Goal: Navigation & Orientation: Find specific page/section

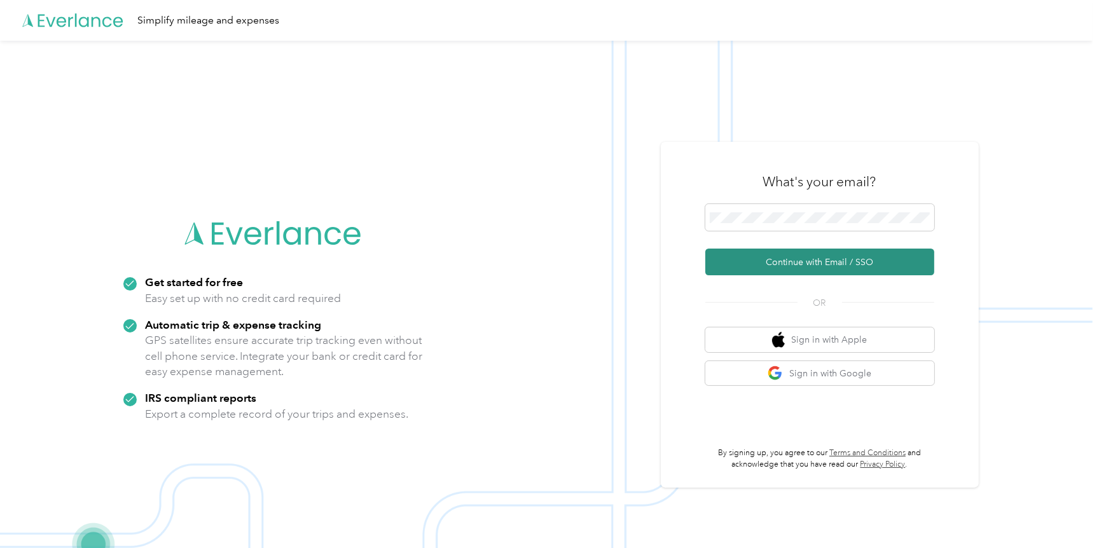
click at [785, 264] on button "Continue with Email / SSO" at bounding box center [819, 262] width 229 height 27
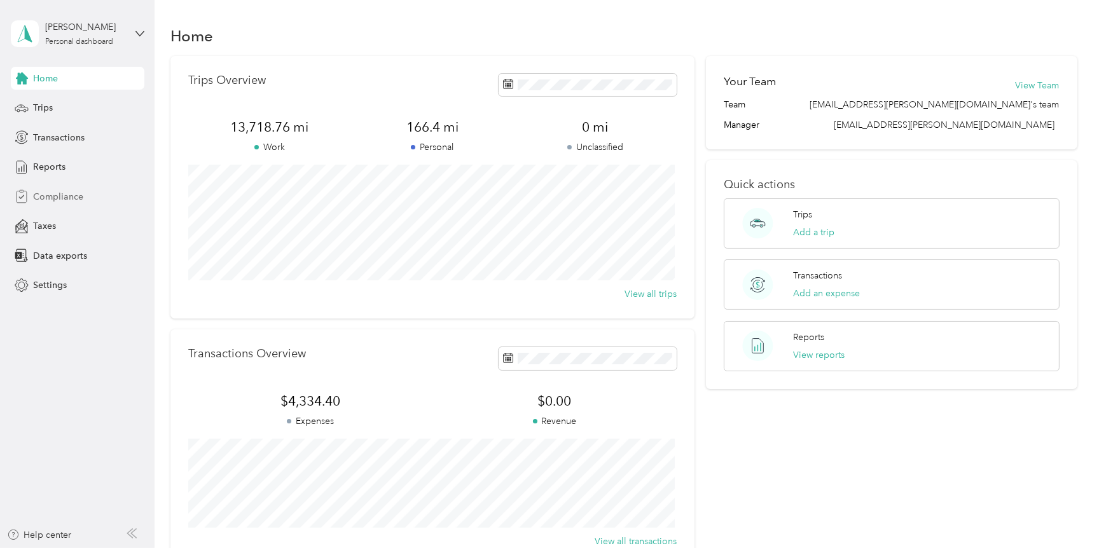
click at [57, 195] on span "Compliance" at bounding box center [58, 196] width 50 height 13
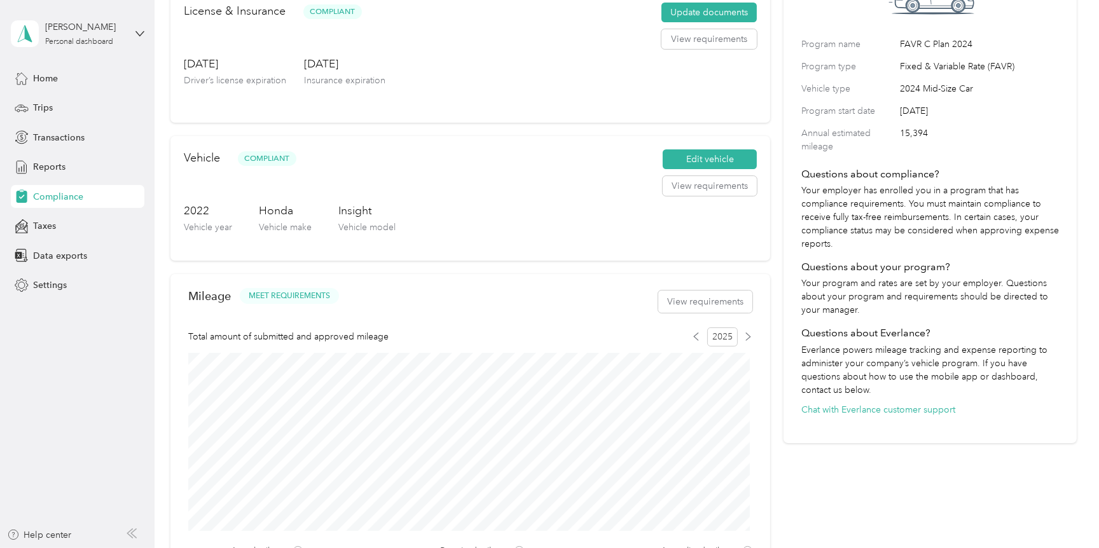
scroll to position [127, 0]
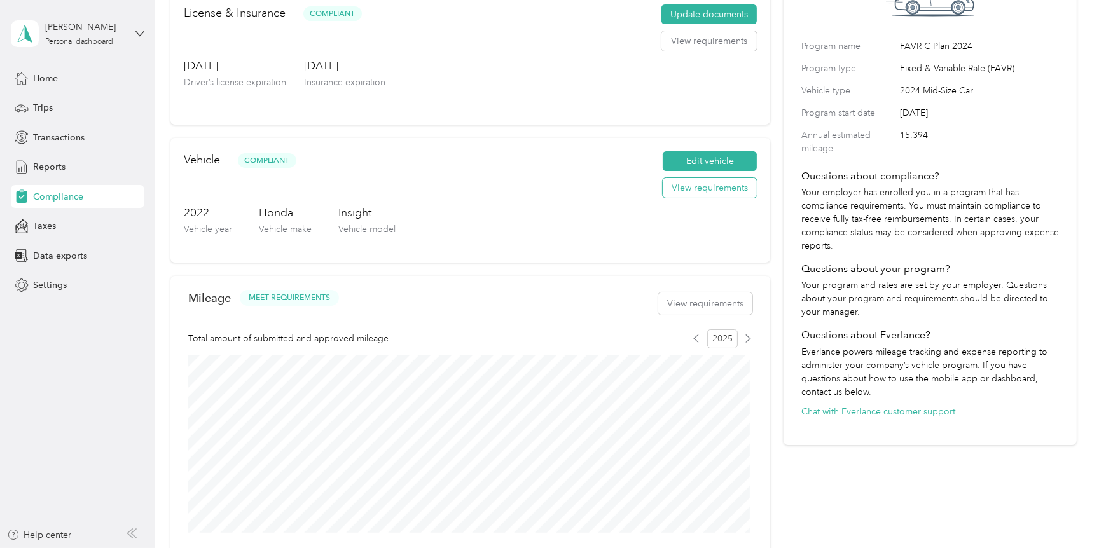
click at [696, 187] on button "View requirements" at bounding box center [709, 188] width 94 height 20
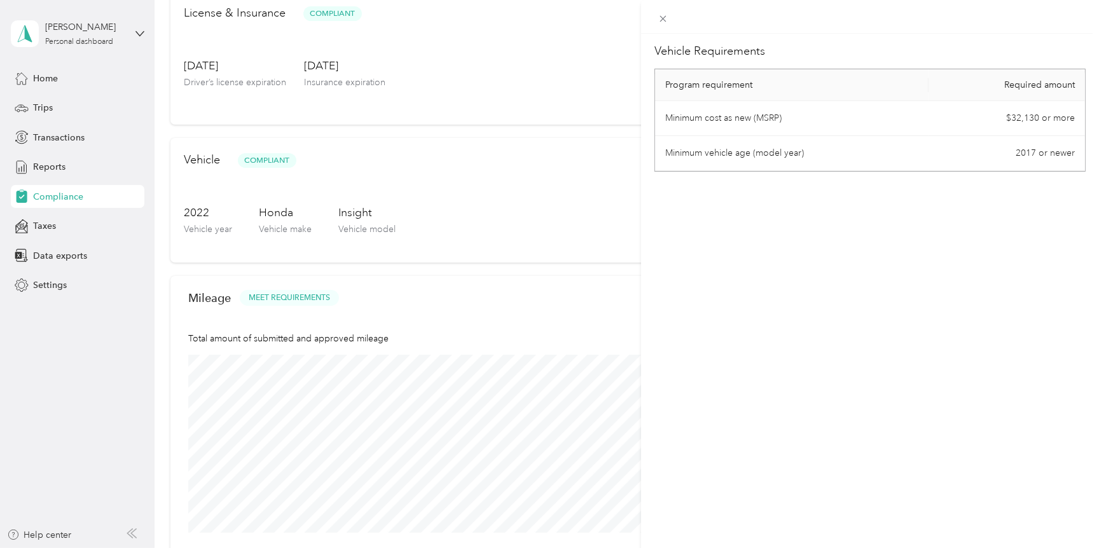
click at [428, 74] on div "Vehicle Requirements Program requirement Required amount Minimum cost as new (M…" at bounding box center [549, 274] width 1099 height 548
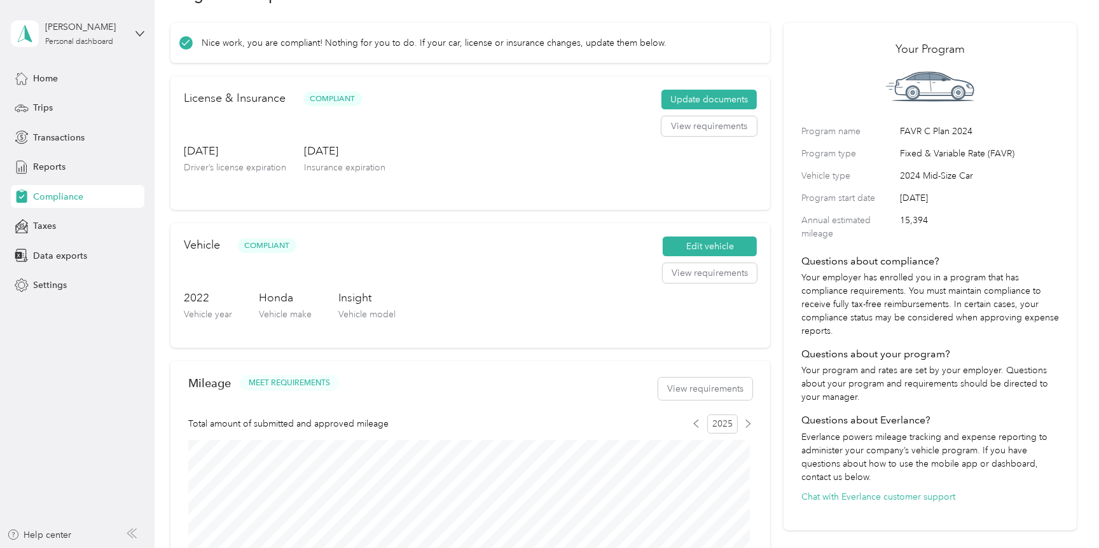
scroll to position [0, 0]
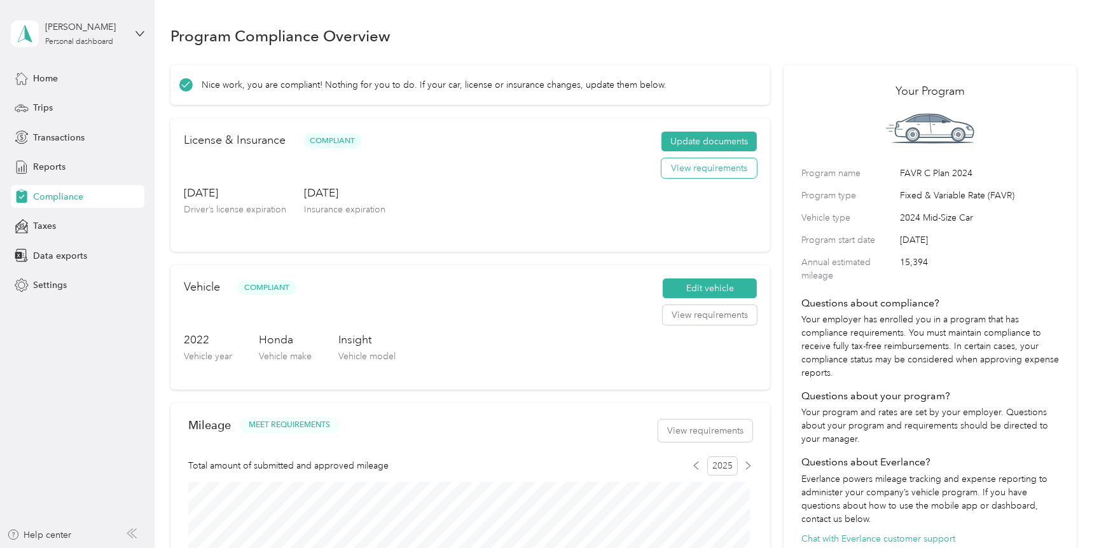
click at [700, 163] on button "View requirements" at bounding box center [708, 168] width 95 height 20
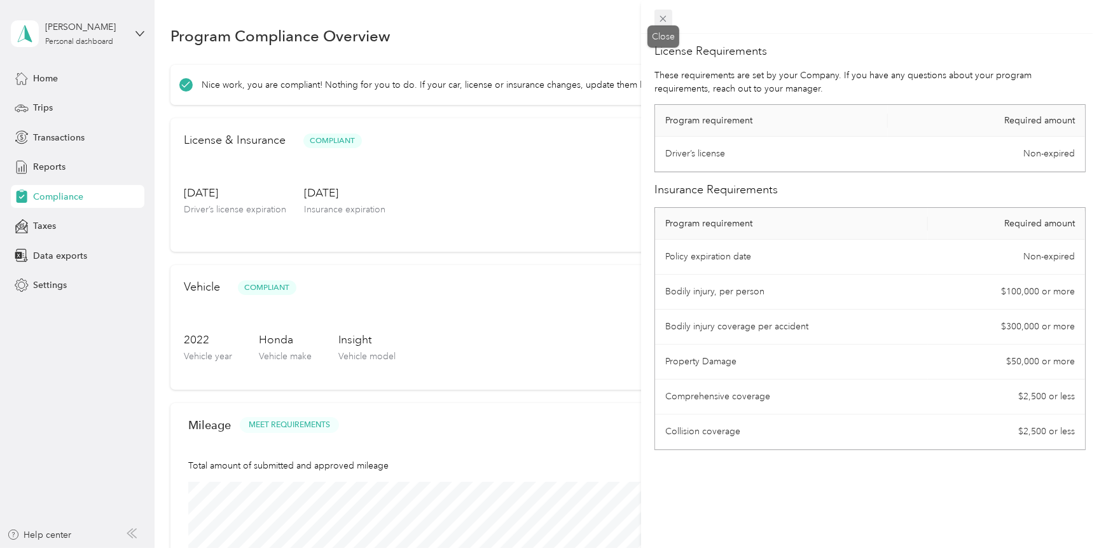
click at [661, 13] on icon at bounding box center [662, 18] width 11 height 11
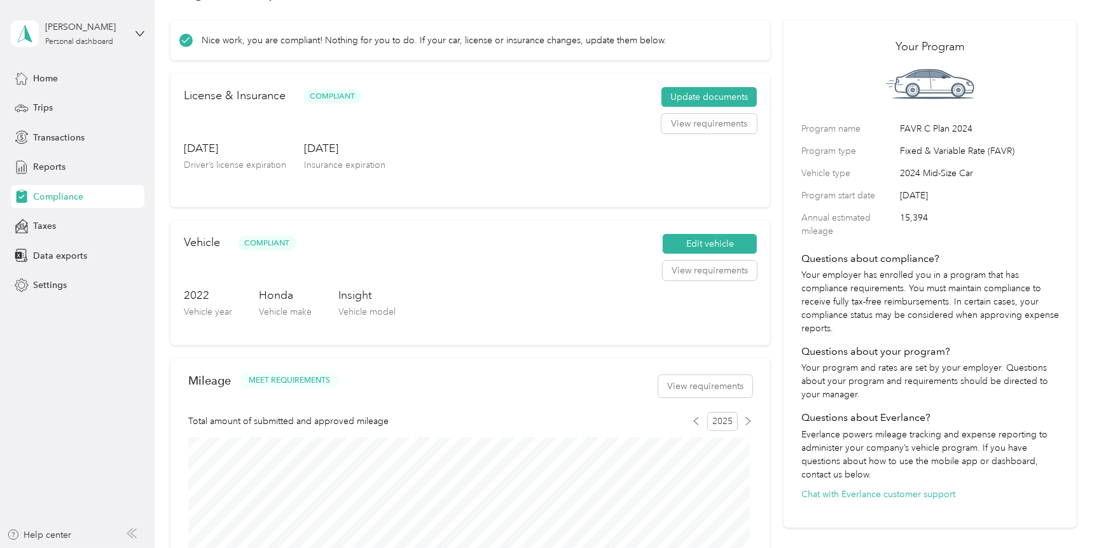
scroll to position [8, 0]
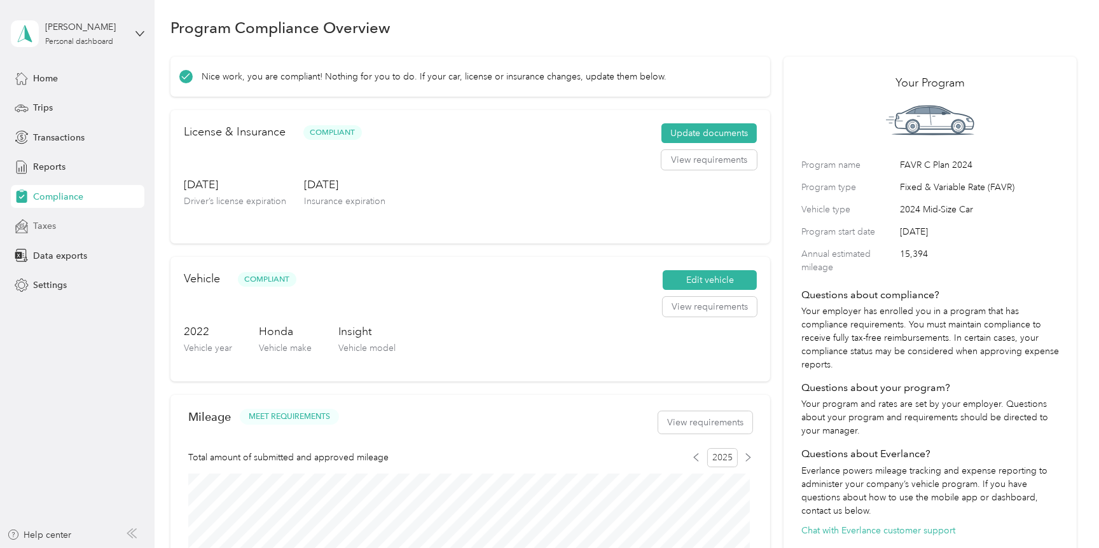
click at [46, 225] on span "Taxes" at bounding box center [44, 225] width 23 height 13
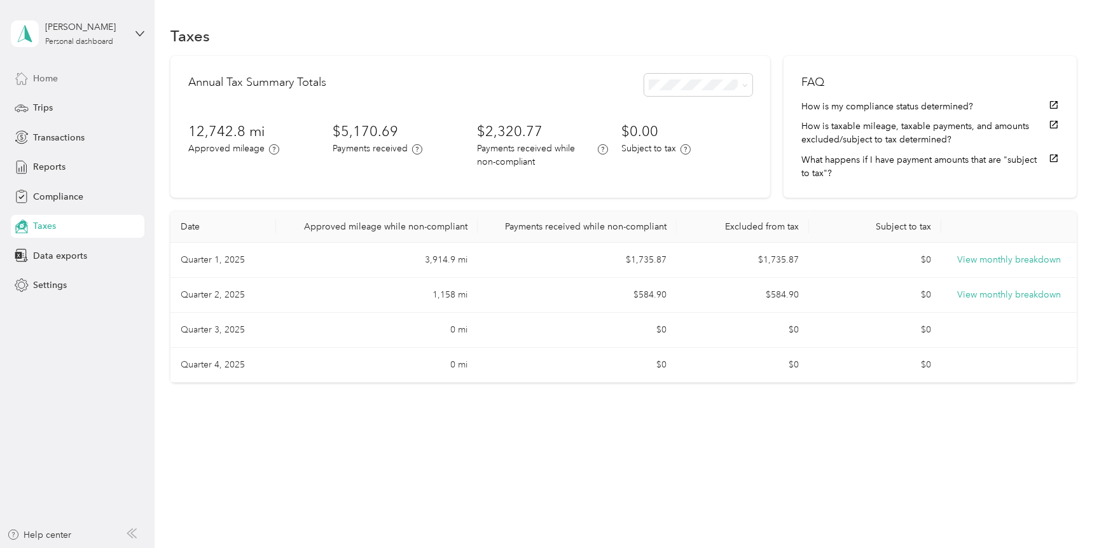
click at [51, 82] on span "Home" at bounding box center [45, 78] width 25 height 13
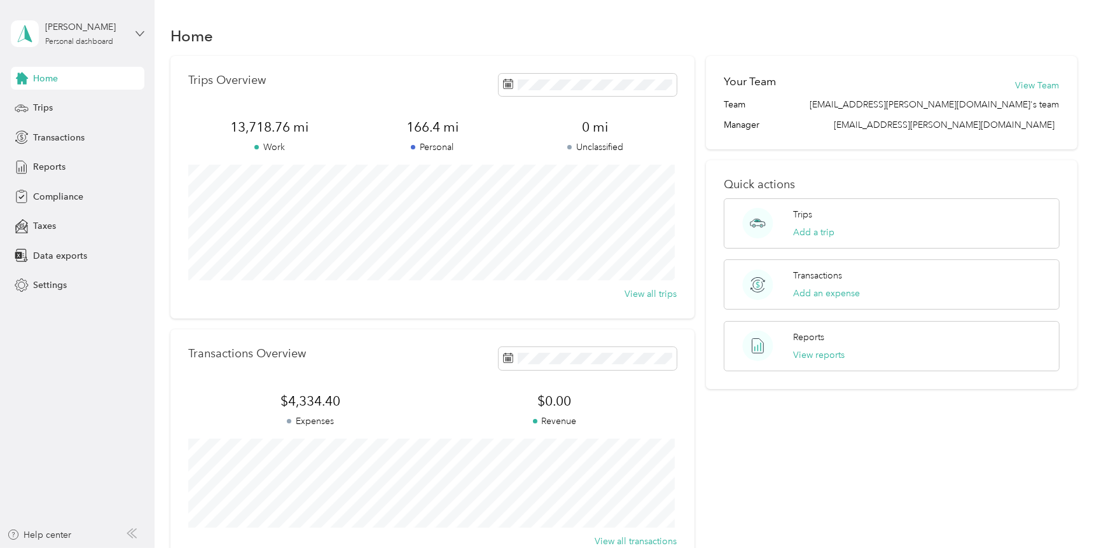
click at [142, 31] on icon at bounding box center [139, 33] width 9 height 9
click at [50, 107] on div "Log out" at bounding box center [217, 104] width 394 height 22
